Goal: Information Seeking & Learning: Learn about a topic

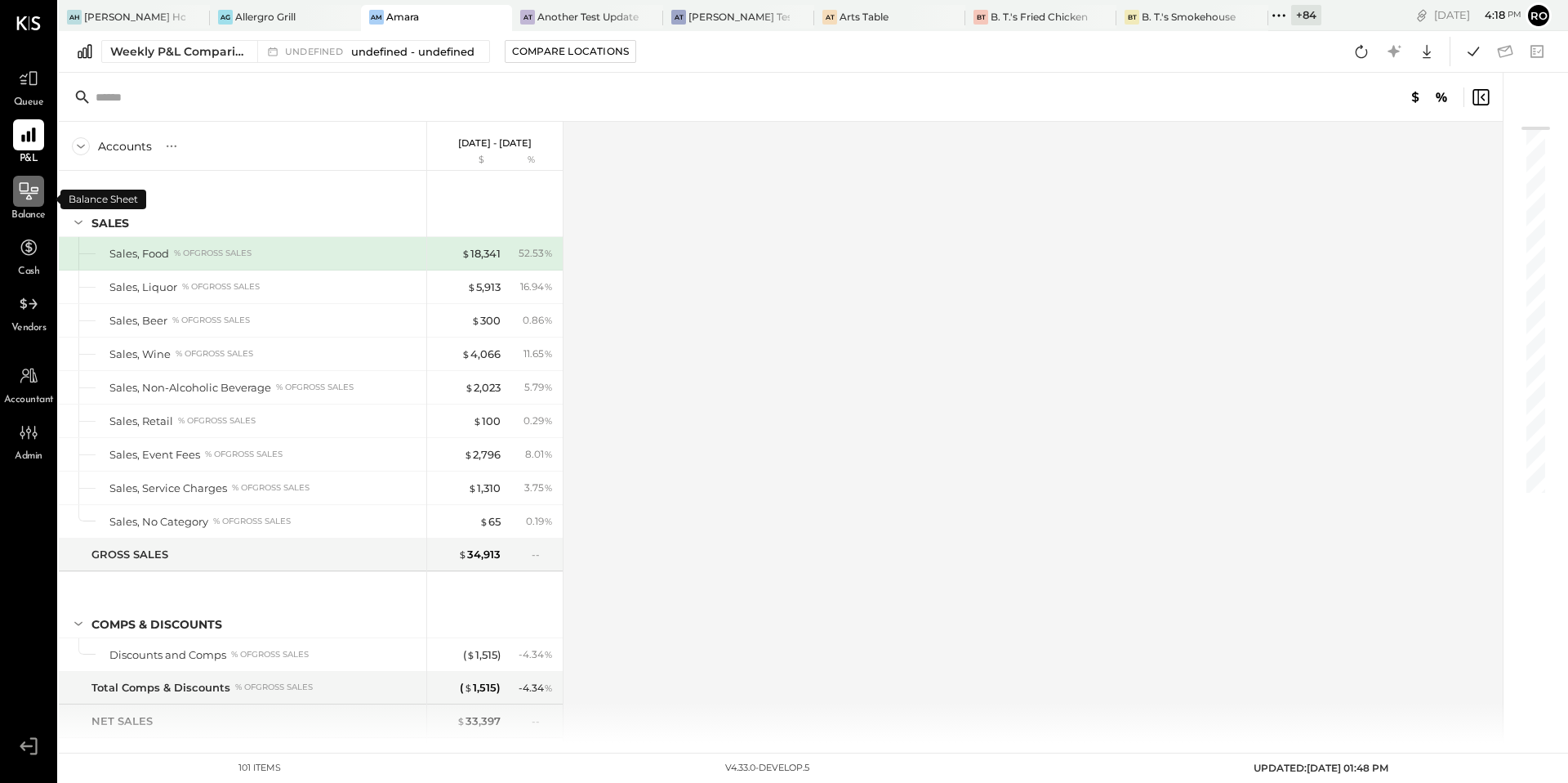
click at [29, 198] on icon at bounding box center [29, 190] width 19 height 17
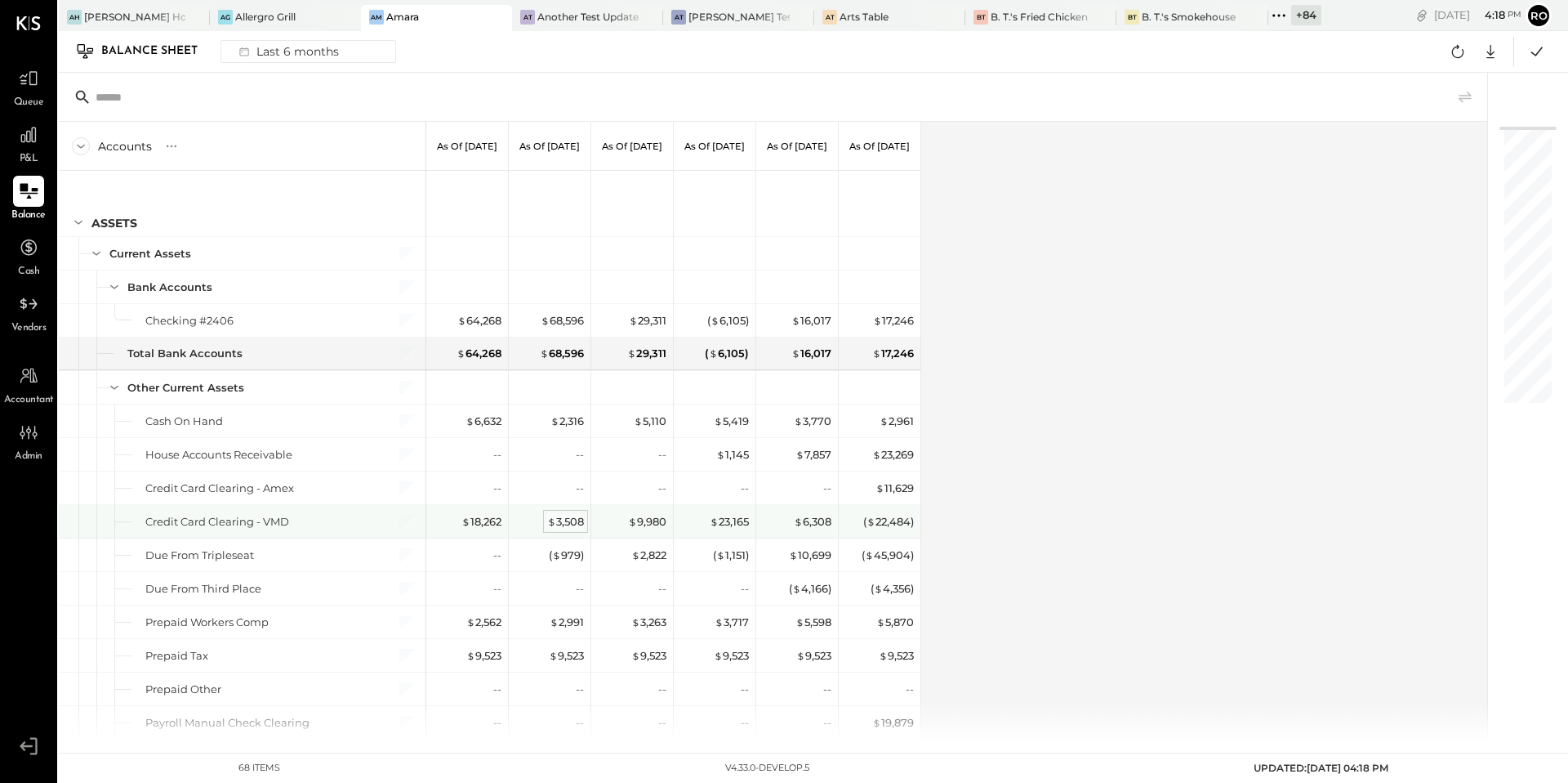
click at [553, 519] on span "$" at bounding box center [552, 521] width 9 height 13
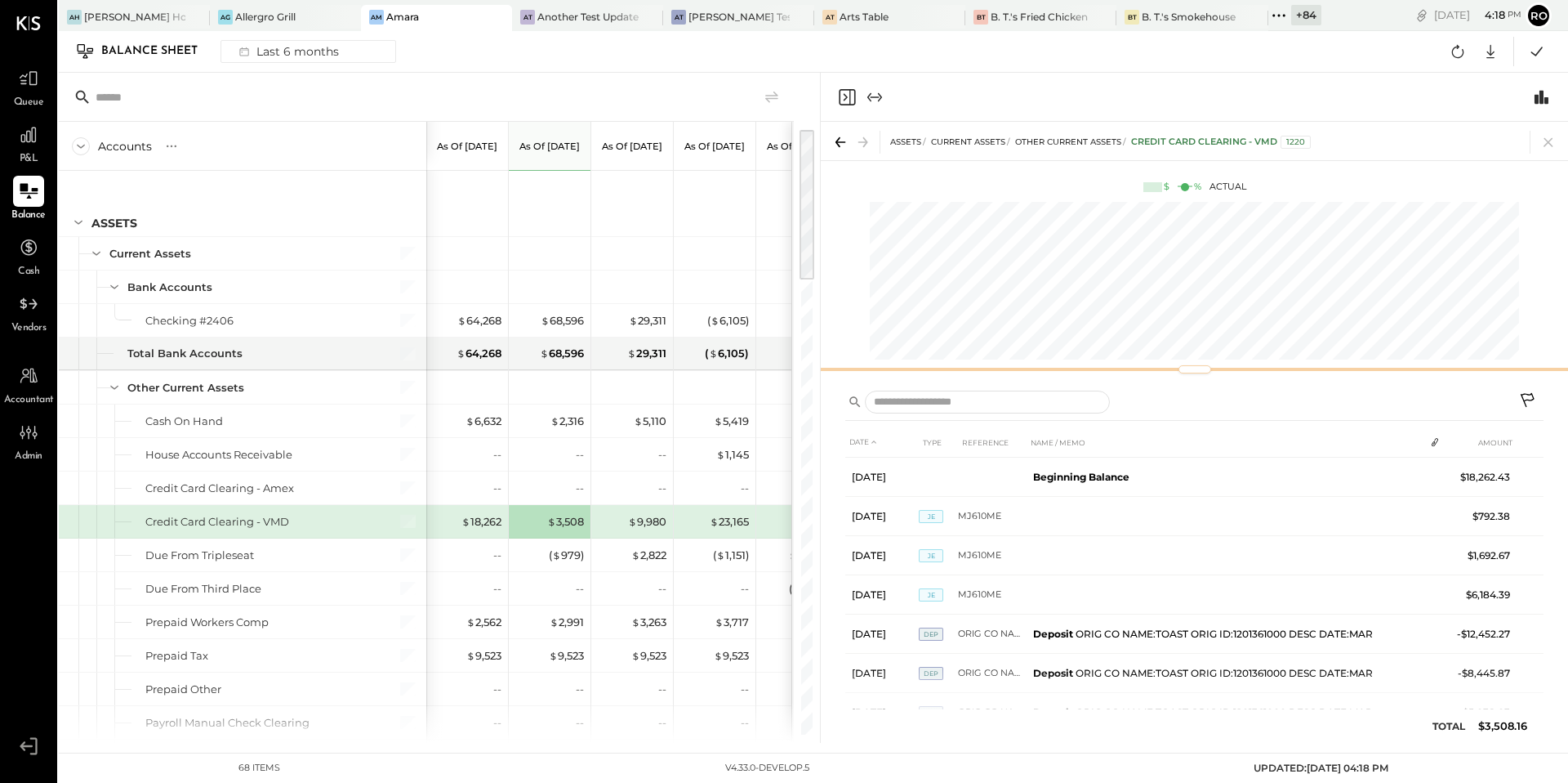
drag, startPoint x: 1203, startPoint y: 344, endPoint x: 1198, endPoint y: 370, distance: 26.5
click at [1198, 370] on div at bounding box center [1195, 369] width 33 height 8
click at [1225, 394] on div at bounding box center [1176, 402] width 662 height 24
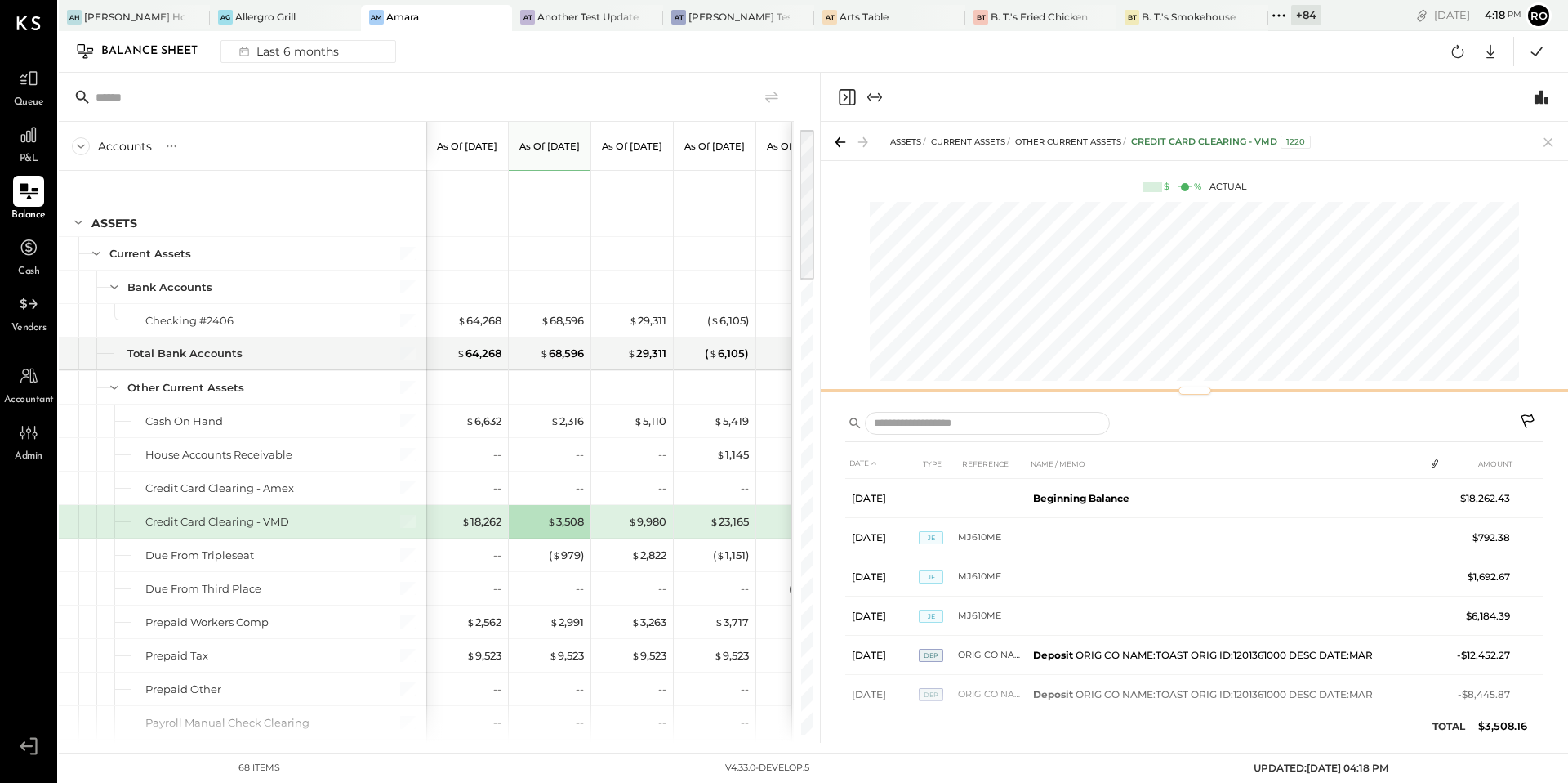
drag, startPoint x: 1211, startPoint y: 368, endPoint x: 1211, endPoint y: 389, distance: 21.0
click at [1211, 389] on div at bounding box center [1194, 390] width 747 height 6
click at [994, 422] on input "text" at bounding box center [987, 423] width 245 height 24
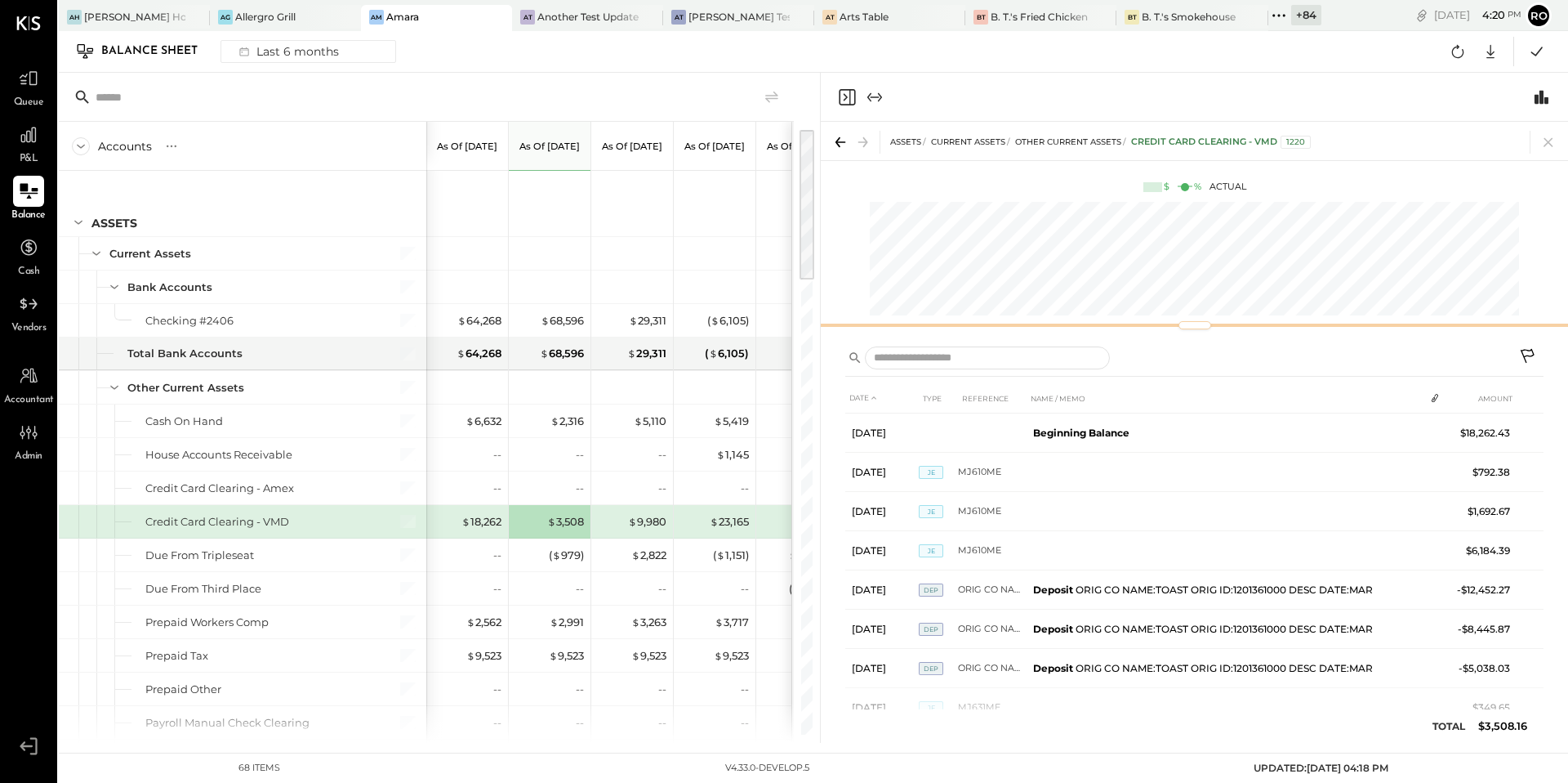
drag, startPoint x: 1121, startPoint y: 387, endPoint x: 1123, endPoint y: 321, distance: 66.0
click at [1123, 322] on div at bounding box center [1194, 324] width 747 height 6
click at [635, 530] on div "$ 9,980" at bounding box center [634, 521] width 65 height 33
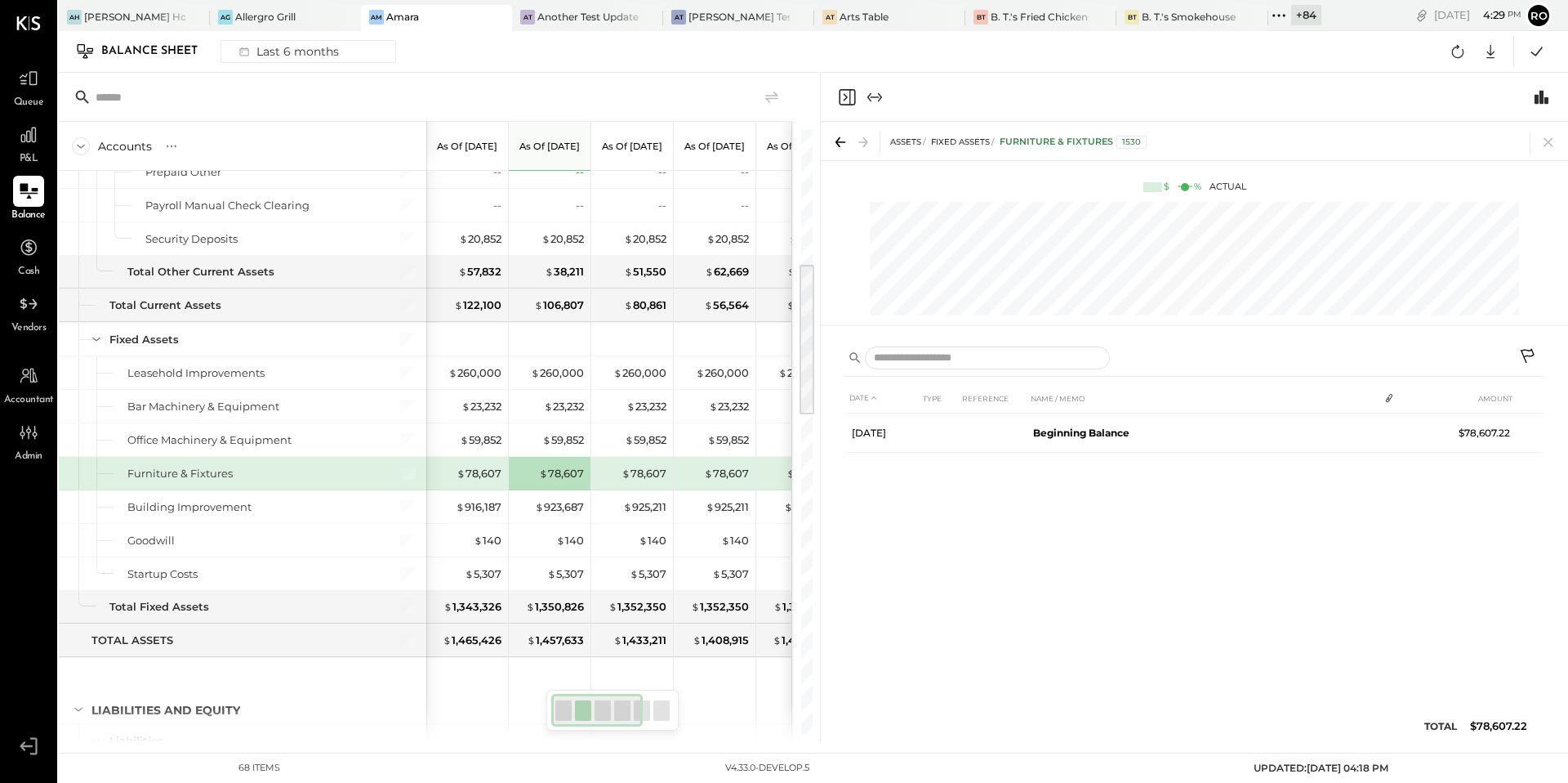
click at [1486, 740] on div "DATE TYPE REFERENCE NAME / MEMO AMOUNT [DATE] Beginning Balance $78,607.22" at bounding box center [1194, 567] width 698 height 368
